Goal: Task Accomplishment & Management: Manage account settings

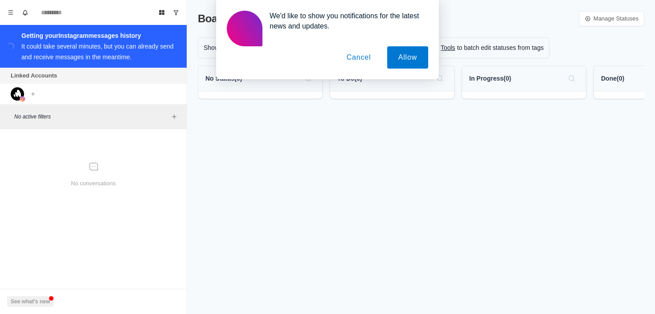
click at [362, 61] on button "Cancel" at bounding box center [358, 57] width 47 height 22
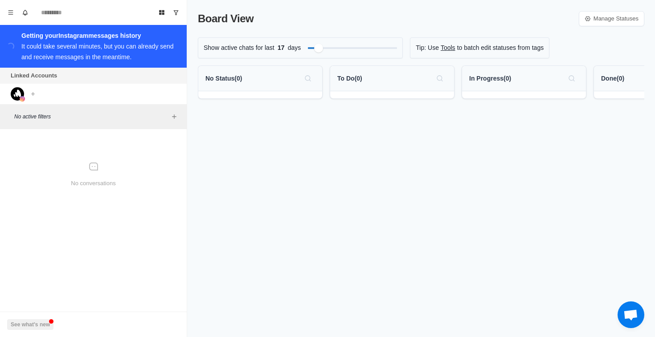
click at [118, 50] on div "Getting your Instagram messages history It could take several minutes, but you …" at bounding box center [100, 46] width 158 height 32
click at [14, 99] on img at bounding box center [17, 93] width 13 height 13
click at [13, 13] on icon "Menu" at bounding box center [11, 12] width 6 height 6
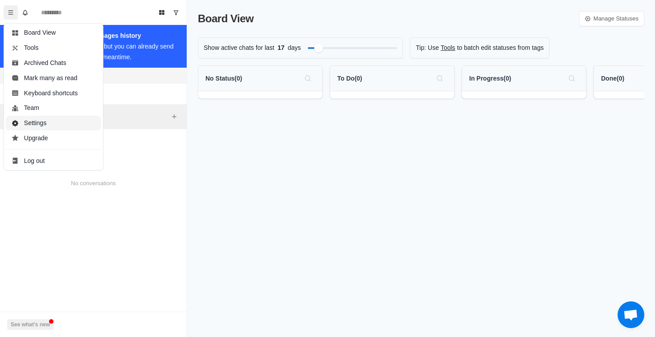
click at [55, 127] on button "Settings" at bounding box center [53, 123] width 95 height 15
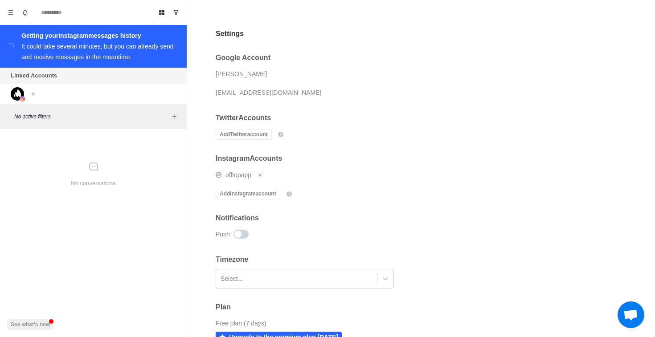
scroll to position [8, 0]
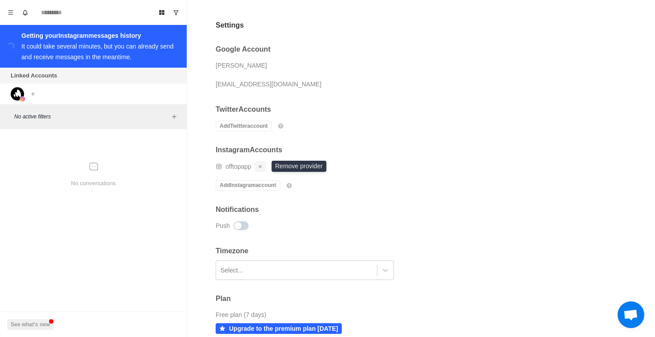
click at [261, 165] on icon "Remove account" at bounding box center [260, 166] width 3 height 3
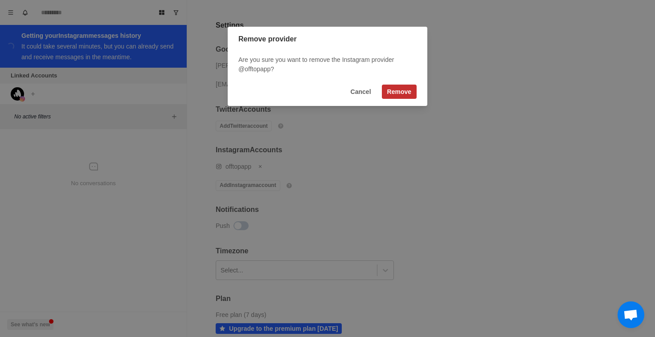
click at [399, 94] on button "Remove" at bounding box center [399, 92] width 35 height 14
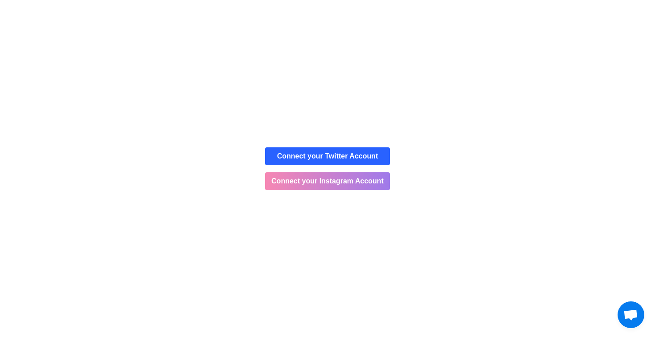
click at [318, 183] on button "Connect your Instagram Account" at bounding box center [327, 181] width 125 height 18
